Goal: Task Accomplishment & Management: Complete application form

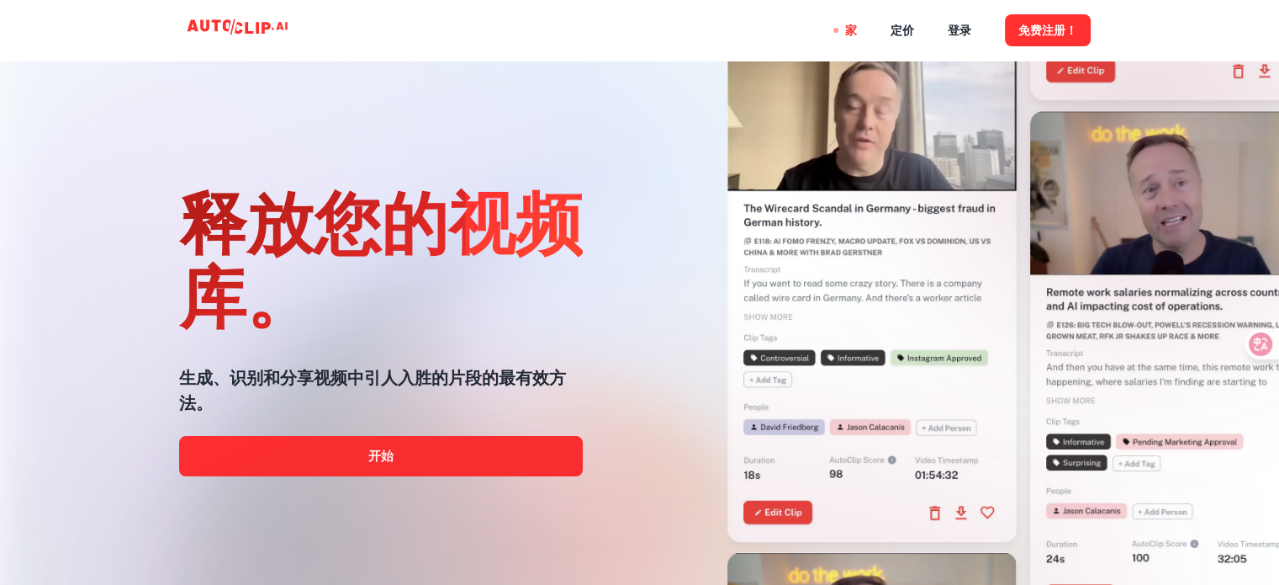
click at [726, 13] on div "家 定价 登录 免费注册！" at bounding box center [639, 30] width 1009 height 61
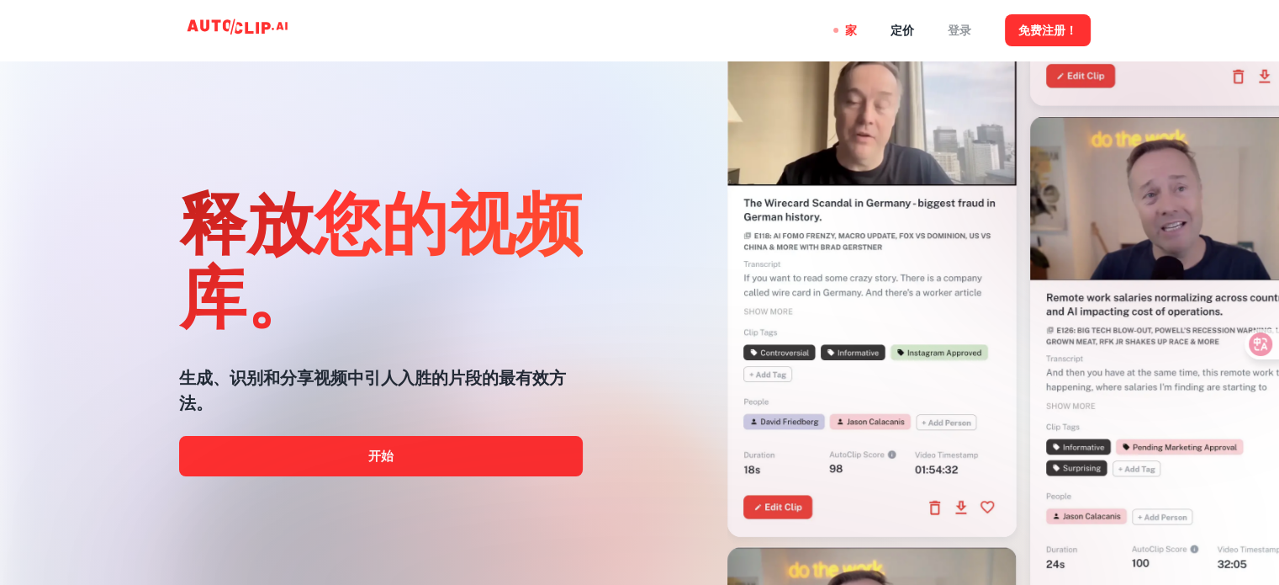
click at [959, 35] on font "登录" at bounding box center [960, 30] width 24 height 13
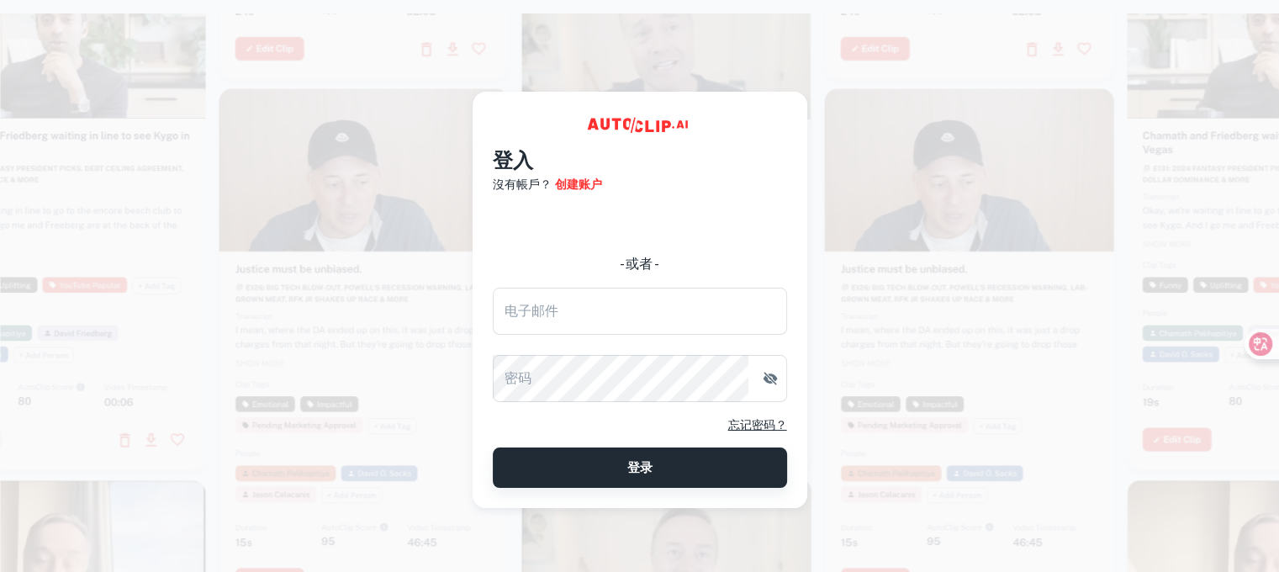
click at [680, 480] on button "登录" at bounding box center [640, 467] width 294 height 40
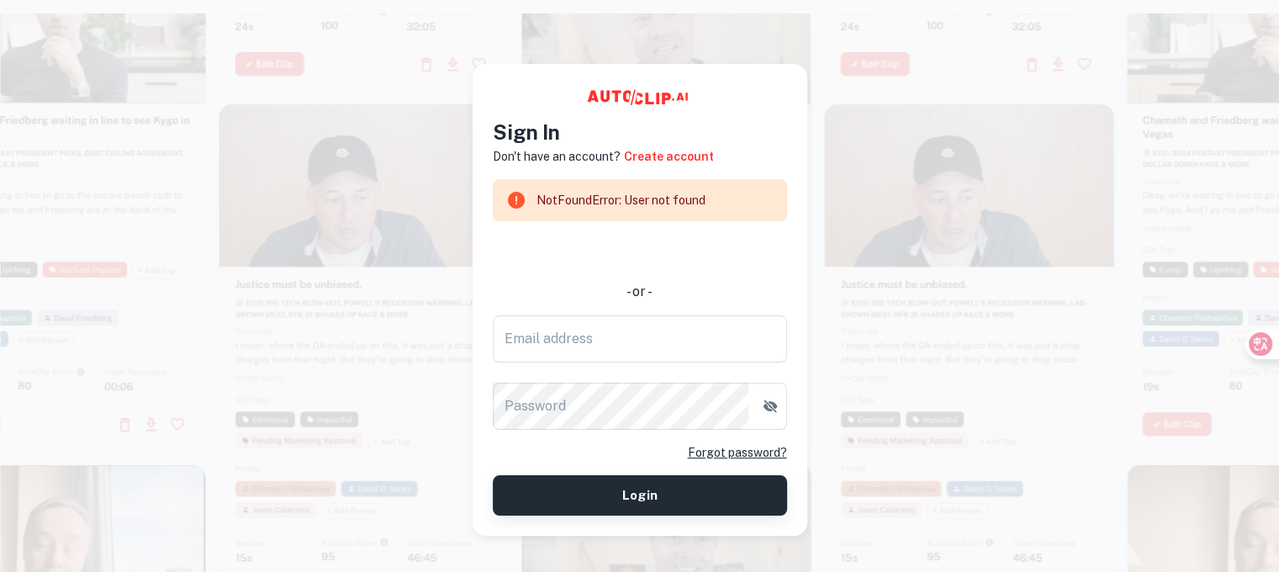
click at [716, 490] on button "Login" at bounding box center [640, 495] width 294 height 40
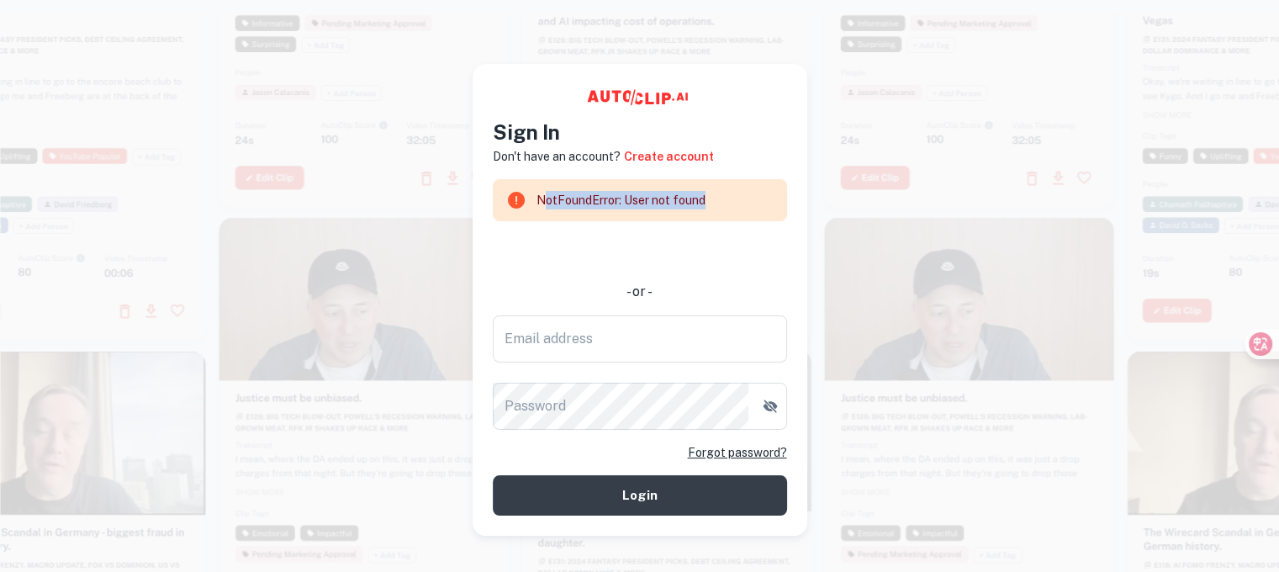
drag, startPoint x: 543, startPoint y: 197, endPoint x: 712, endPoint y: 197, distance: 168.2
click at [712, 197] on div "NotFoundError: User not found" at bounding box center [640, 200] width 294 height 42
click at [742, 151] on div "Don't have an account? Create account" at bounding box center [640, 156] width 294 height 19
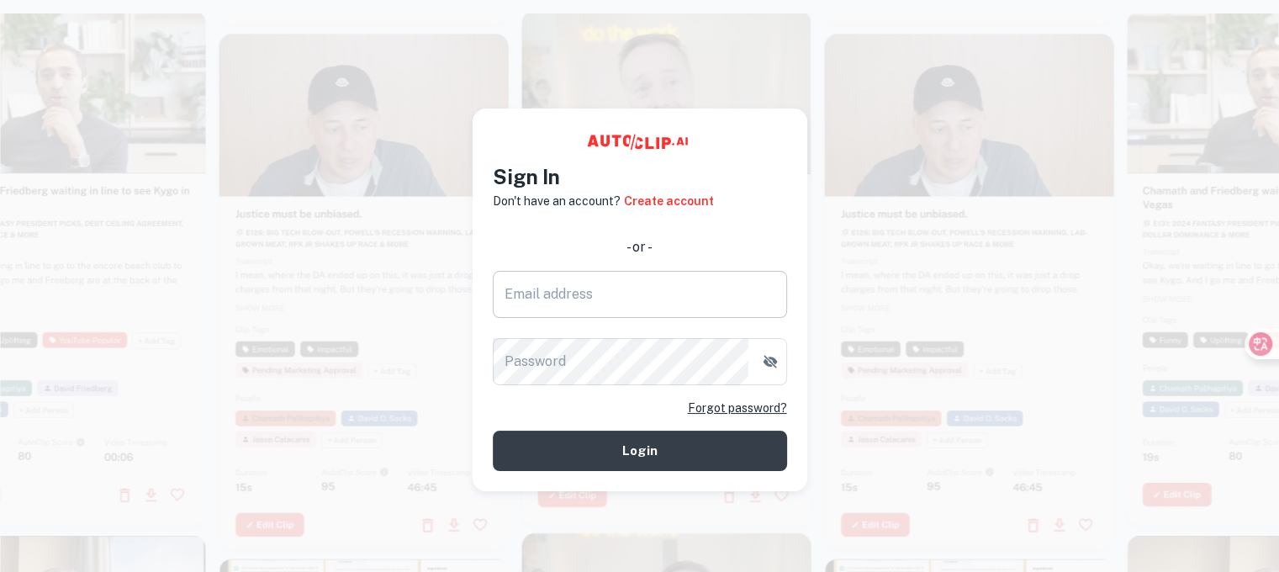
click at [616, 285] on input "Email address" at bounding box center [640, 294] width 294 height 47
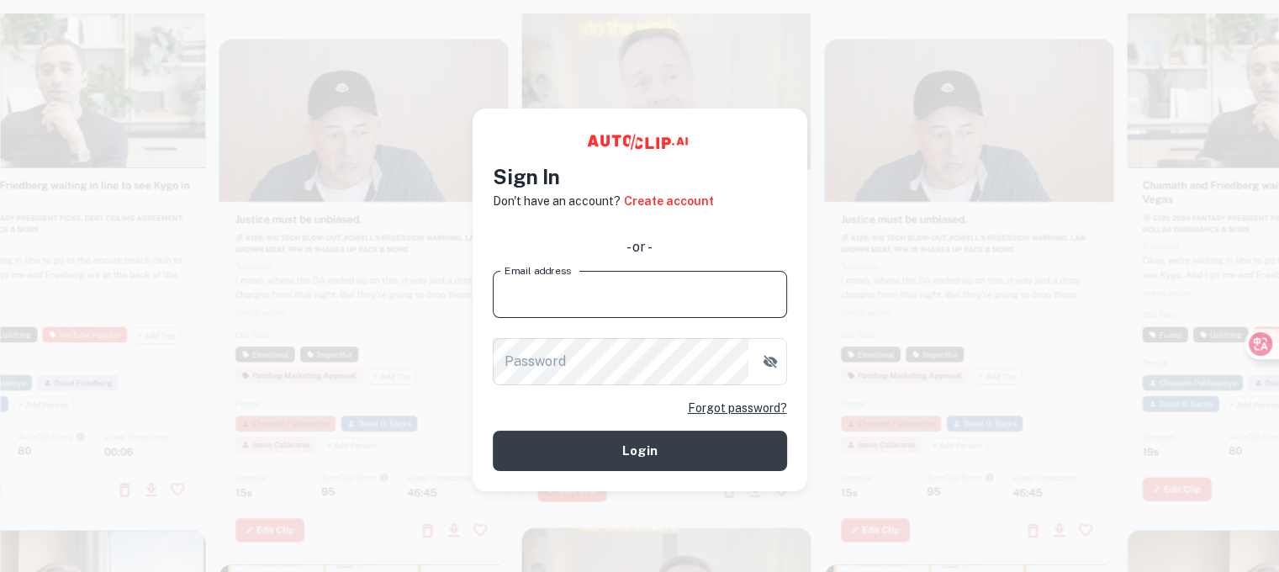
type input "[EMAIL_ADDRESS][DOMAIN_NAME]"
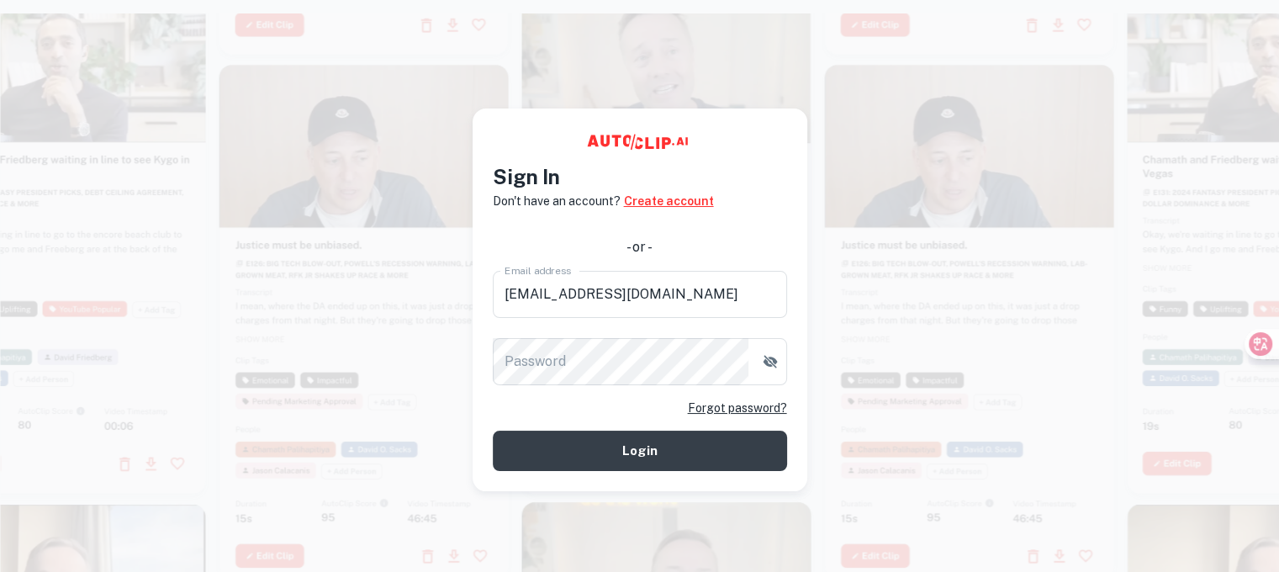
click at [659, 198] on link "Create account" at bounding box center [669, 201] width 90 height 19
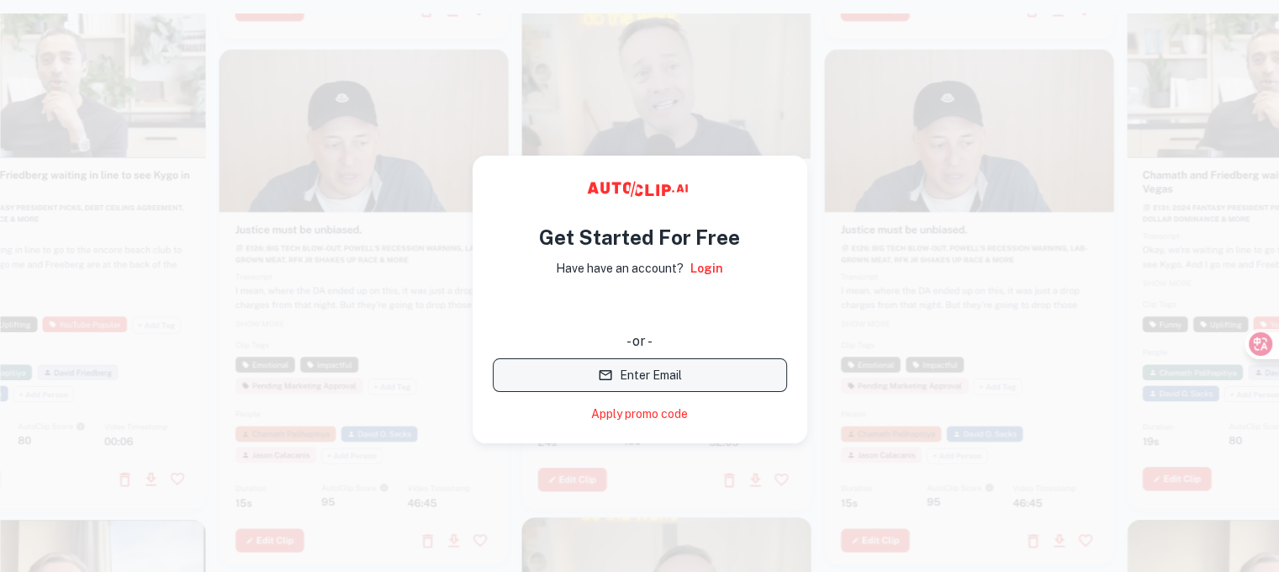
click at [663, 378] on button "Enter Email" at bounding box center [640, 375] width 294 height 34
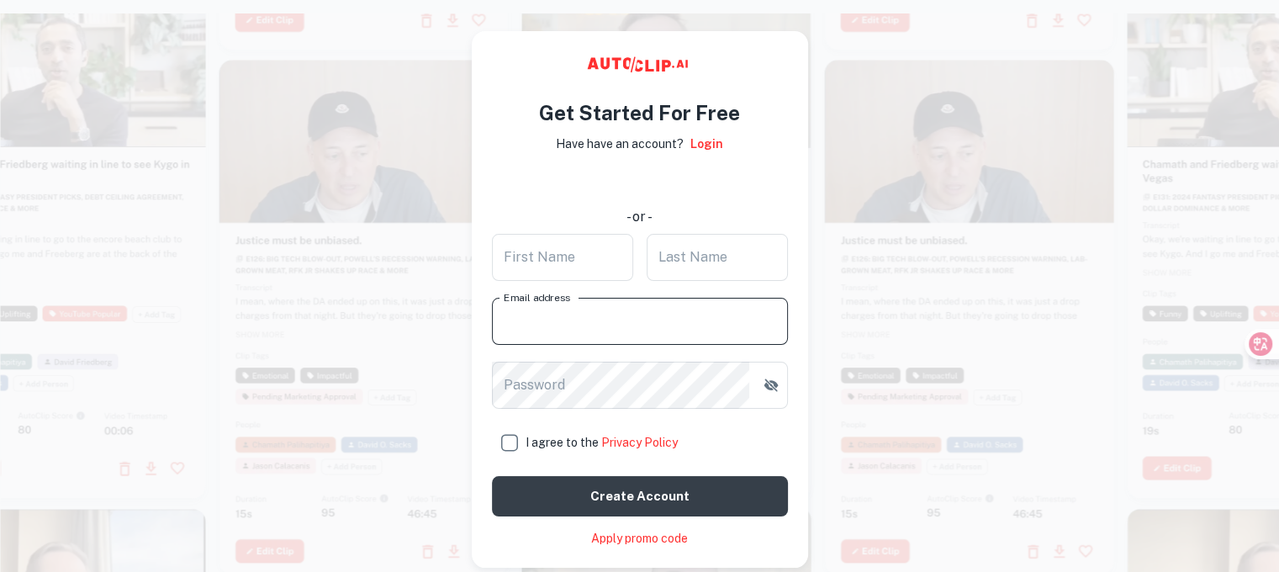
click at [613, 329] on input "Email address" at bounding box center [640, 321] width 296 height 47
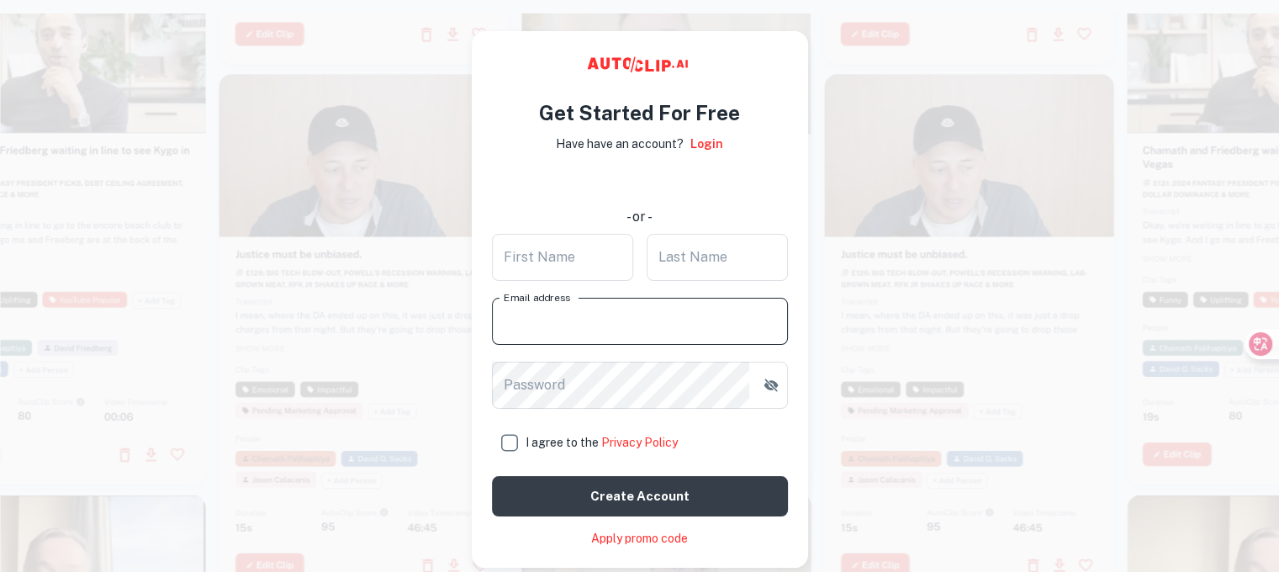
click at [544, 326] on input "Email address" at bounding box center [640, 321] width 296 height 47
click at [552, 262] on input "First Name" at bounding box center [562, 257] width 141 height 47
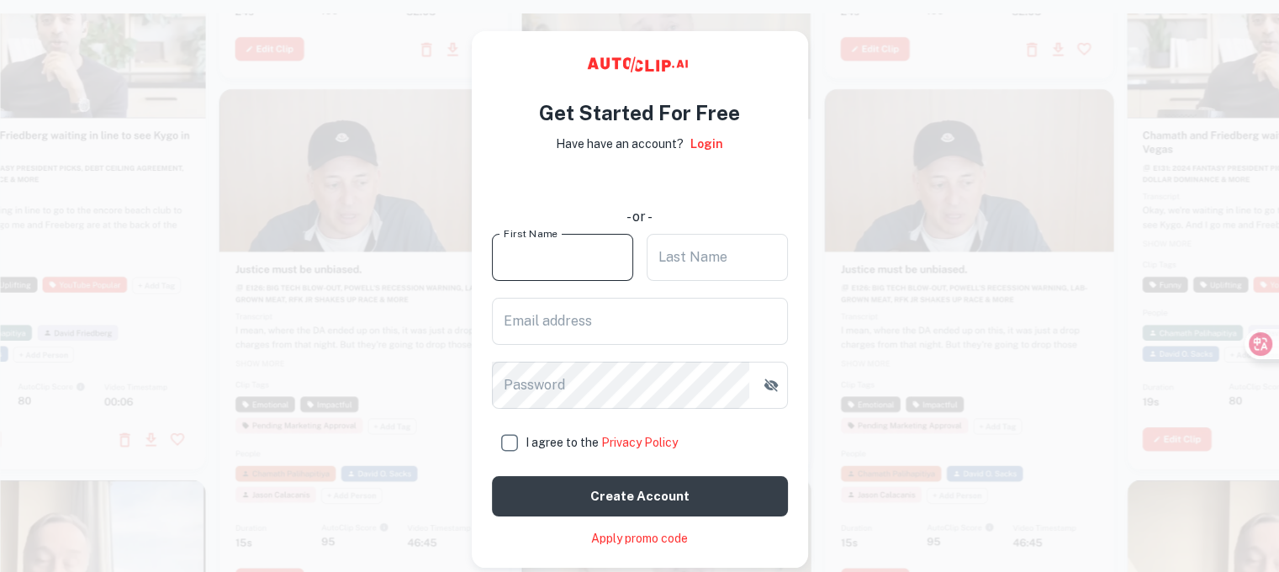
type input "YiRui"
type input "Han"
type input "tiktikdog4095@gmail.com"
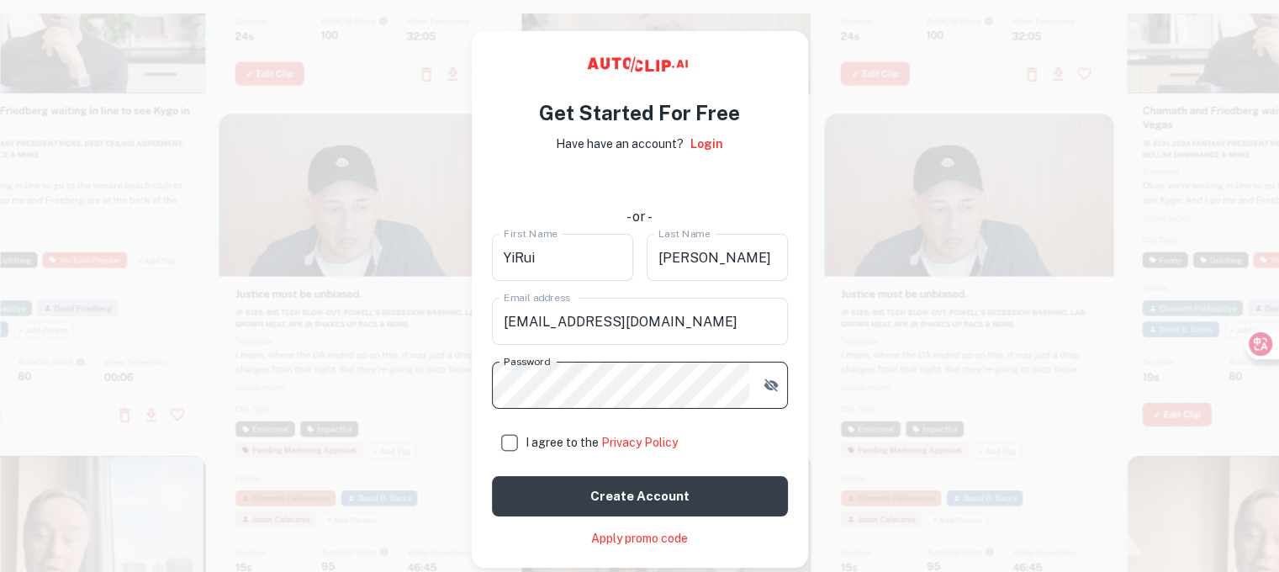
click at [507, 441] on input "I agree to the Privacy Policy" at bounding box center [509, 443] width 34 height 34
checkbox input "true"
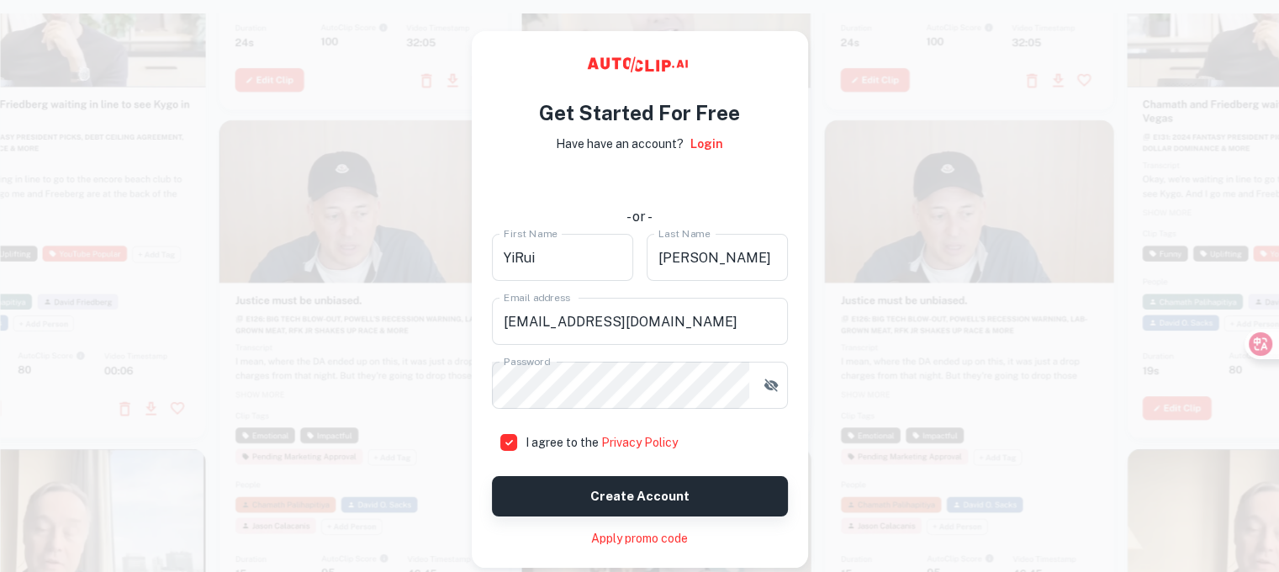
click at [653, 495] on button "Create account" at bounding box center [640, 496] width 296 height 40
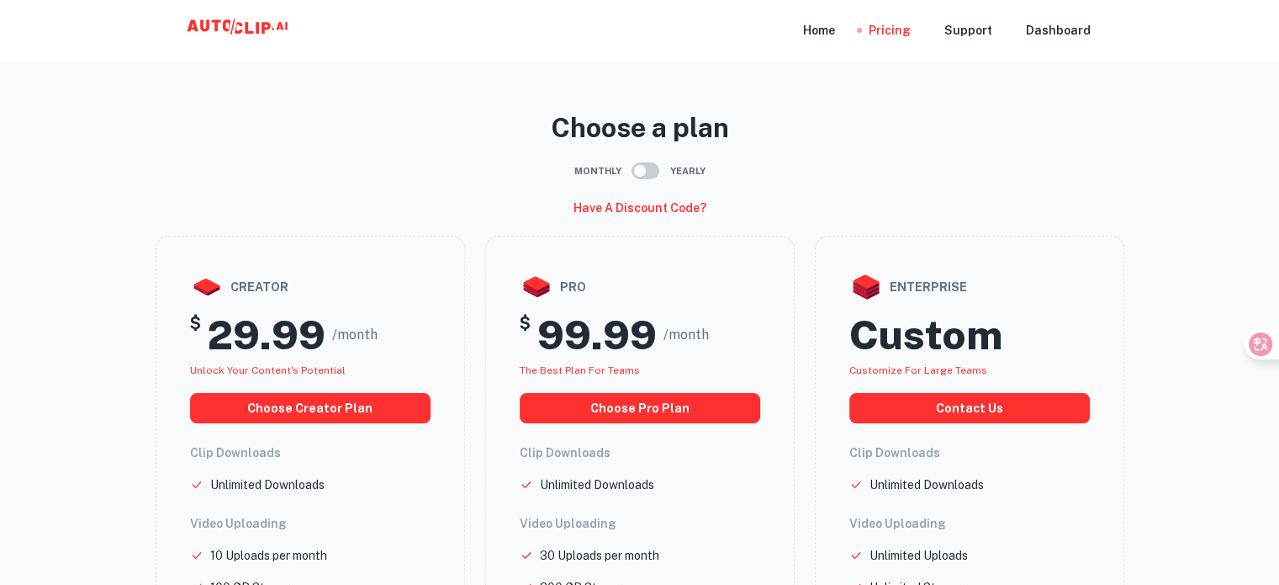
click at [999, 167] on div "Monthly Yearly" at bounding box center [640, 171] width 969 height 32
click at [835, 32] on div "Home" at bounding box center [819, 30] width 32 height 61
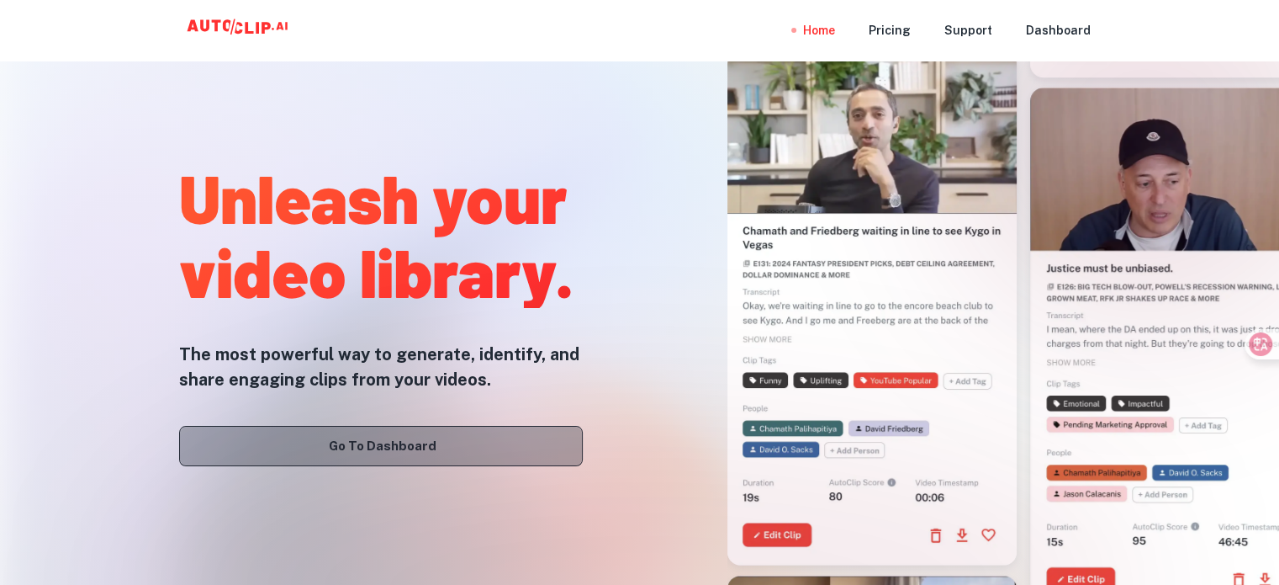
click at [377, 433] on link "Go To Dashboard" at bounding box center [381, 446] width 404 height 40
